Goal: Book appointment/travel/reservation

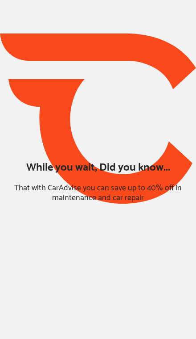
type input "*****"
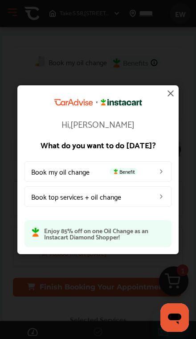
click at [161, 169] on img at bounding box center [161, 170] width 7 height 7
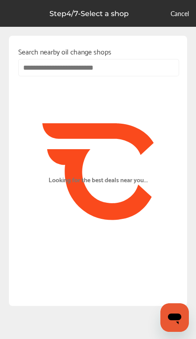
click at [146, 71] on input "text" at bounding box center [98, 67] width 161 height 17
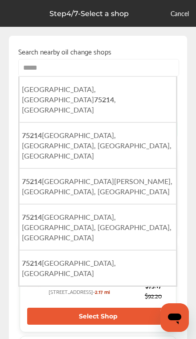
click at [85, 87] on span "[GEOGRAPHIC_DATA] , [GEOGRAPHIC_DATA]" at bounding box center [69, 99] width 94 height 31
type input "**********"
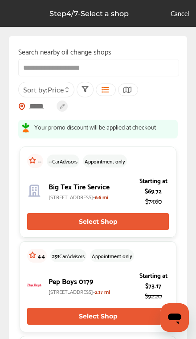
click at [114, 9] on p "Step 4 / 7 - Select a shop" at bounding box center [89, 13] width 79 height 8
click at [183, 12] on link "Cancel" at bounding box center [180, 13] width 18 height 9
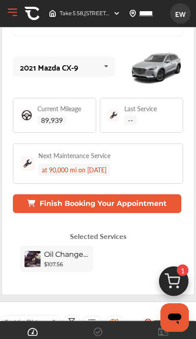
scroll to position [84, 0]
click at [150, 213] on button "Finish Booking Your Appointment" at bounding box center [97, 203] width 169 height 19
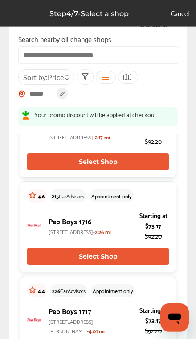
scroll to position [155, 0]
click at [148, 166] on button "Select Shop" at bounding box center [98, 161] width 142 height 17
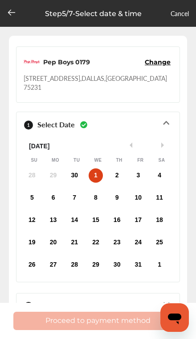
click at [75, 168] on div "30" at bounding box center [74, 175] width 14 height 14
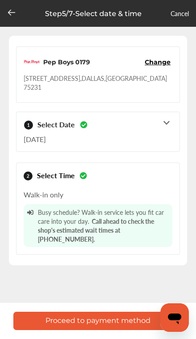
click at [9, 18] on div at bounding box center [11, 13] width 9 height 11
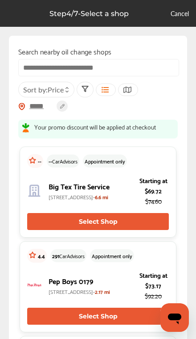
click at [39, 97] on div "Sort by : Price" at bounding box center [46, 90] width 56 height 16
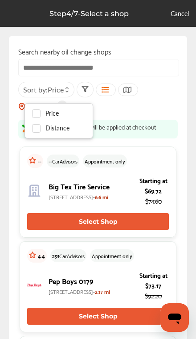
click at [121, 70] on input "text" at bounding box center [98, 67] width 161 height 17
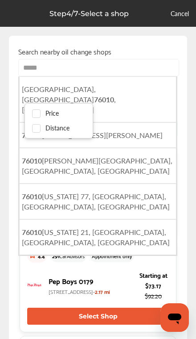
click at [106, 94] on li "[GEOGRAPHIC_DATA] , [GEOGRAPHIC_DATA]" at bounding box center [98, 99] width 158 height 46
type input "**********"
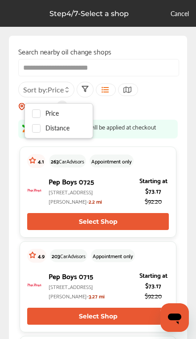
click at [116, 225] on button "Select Shop" at bounding box center [98, 221] width 142 height 17
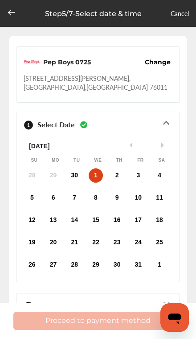
click at [75, 168] on div "30" at bounding box center [74, 175] width 14 height 14
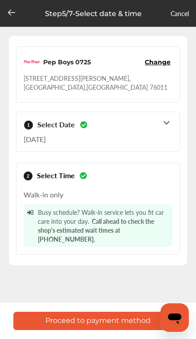
click at [167, 119] on icon at bounding box center [167, 122] width 8 height 7
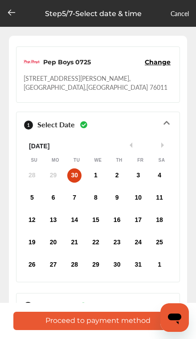
click at [100, 168] on div "1" at bounding box center [96, 175] width 14 height 14
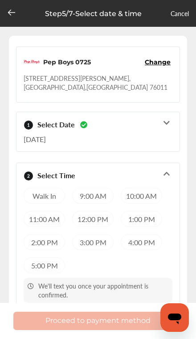
click at [162, 63] on span "Change" at bounding box center [158, 62] width 26 height 9
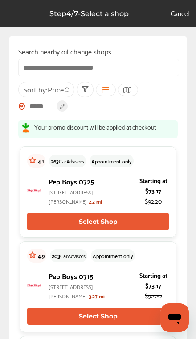
click at [180, 13] on link "Cancel" at bounding box center [180, 13] width 18 height 9
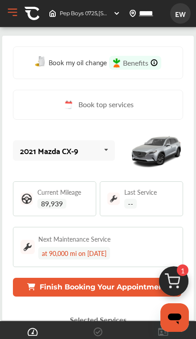
click at [132, 58] on span "Benefits" at bounding box center [135, 63] width 25 height 10
